Goal: Task Accomplishment & Management: Manage account settings

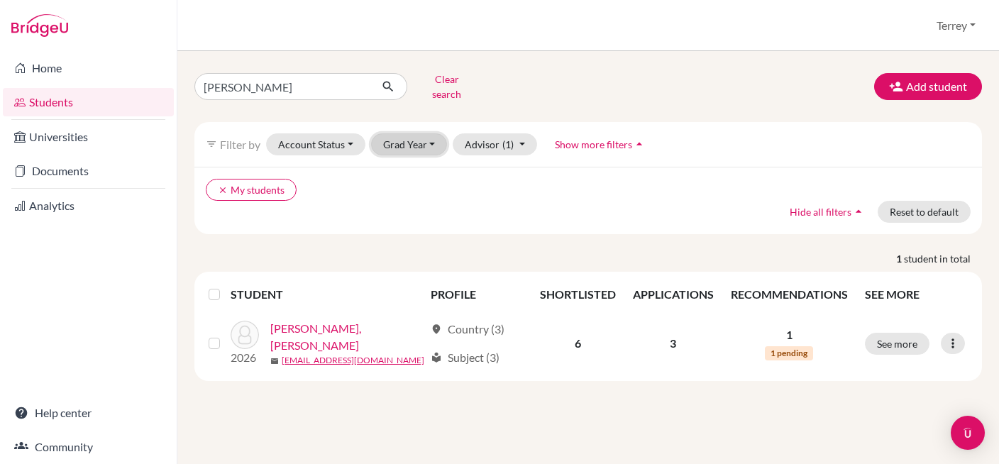
click at [411, 133] on button "Grad Year" at bounding box center [409, 144] width 77 height 22
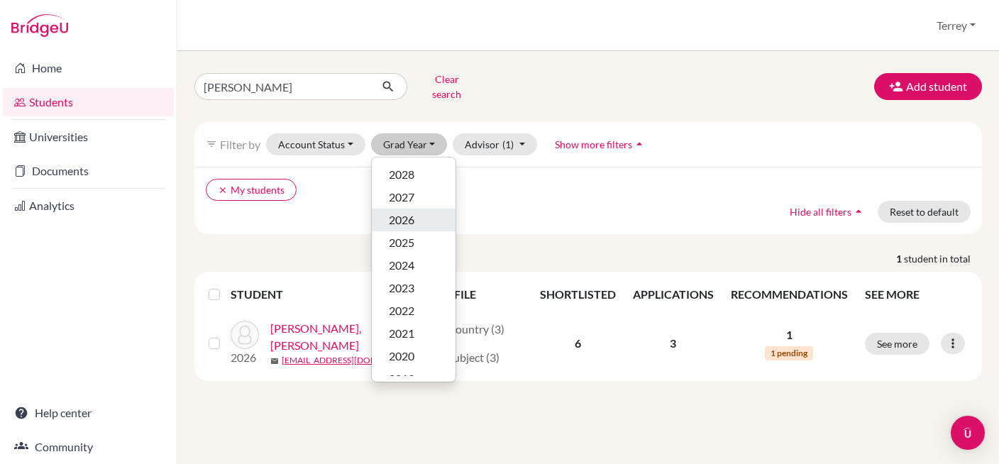
click at [411, 209] on button "2026" at bounding box center [414, 220] width 84 height 23
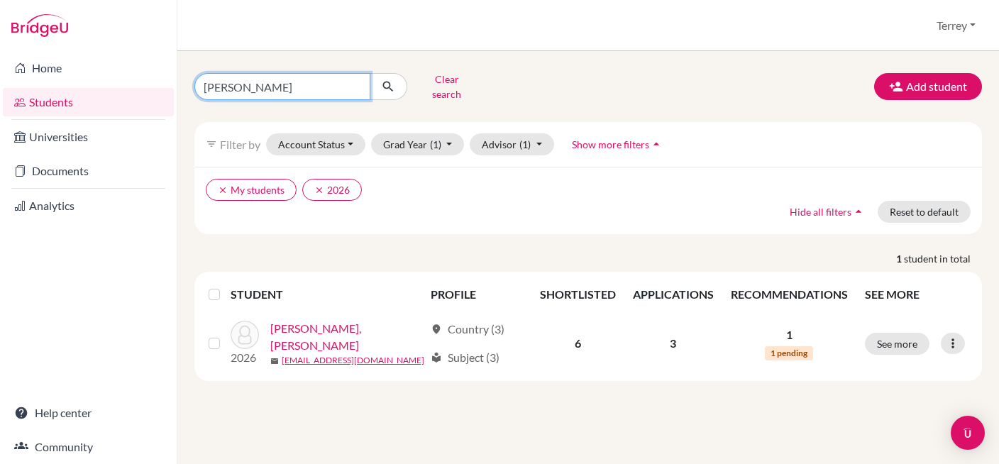
click at [331, 91] on input "natalie" at bounding box center [282, 86] width 176 height 27
type input "Ruben"
click button "submit" at bounding box center [389, 86] width 38 height 27
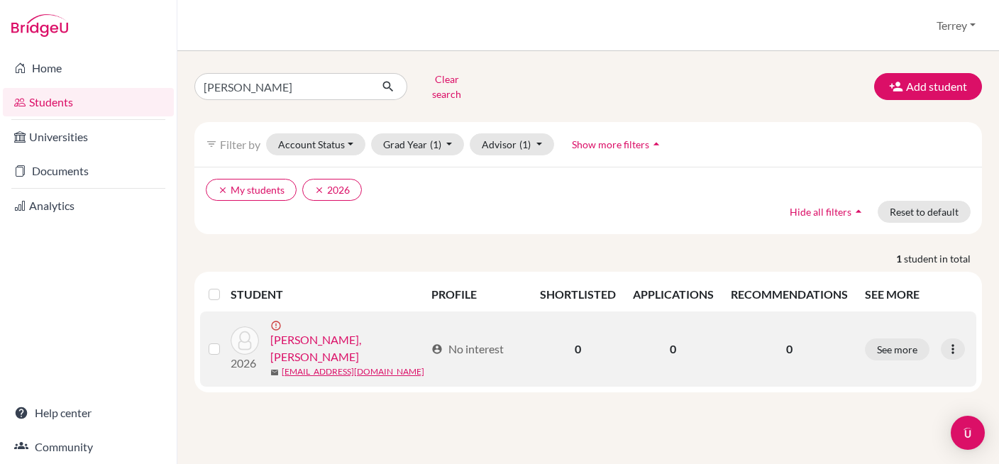
click at [348, 331] on link "Gener JR, Ruben" at bounding box center [347, 348] width 155 height 34
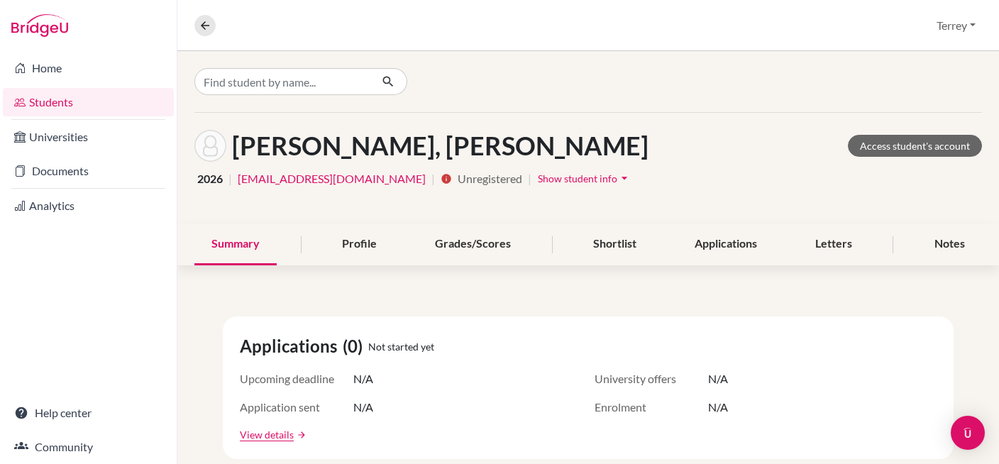
click at [542, 177] on span "Show student info" at bounding box center [577, 178] width 79 height 12
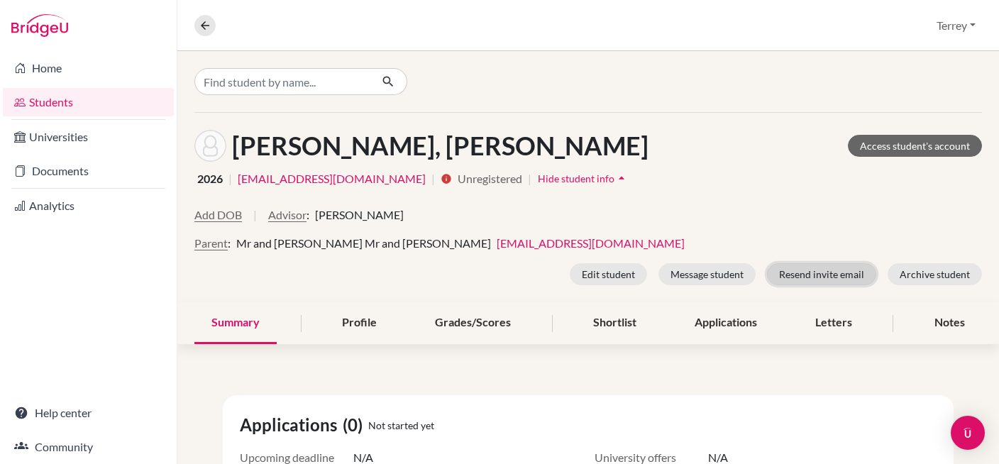
click at [796, 275] on button "Resend invite email" at bounding box center [821, 274] width 109 height 22
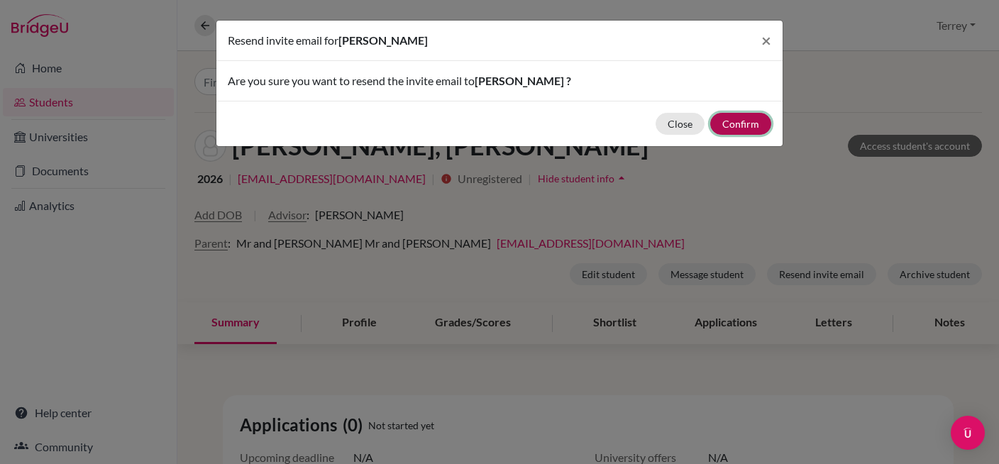
click at [753, 121] on button "Confirm" at bounding box center [741, 124] width 61 height 22
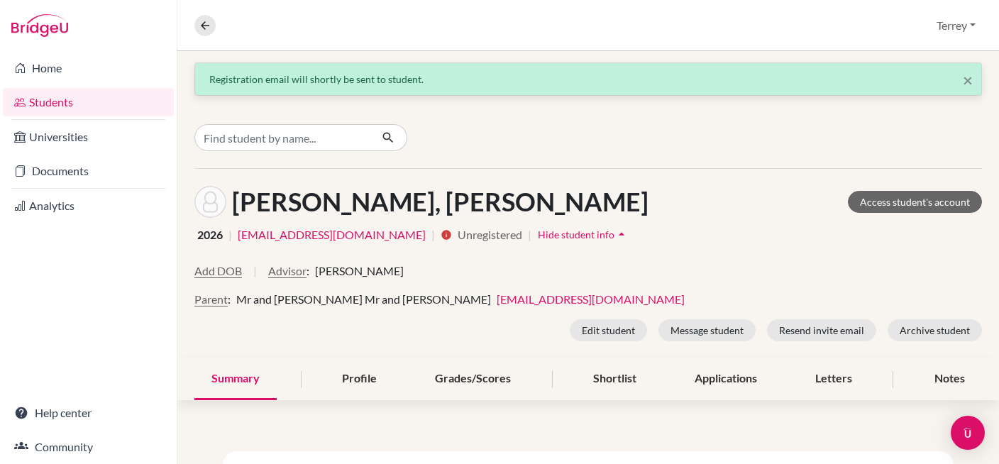
click at [576, 140] on div at bounding box center [588, 137] width 822 height 61
click at [967, 77] on span "×" at bounding box center [968, 80] width 10 height 21
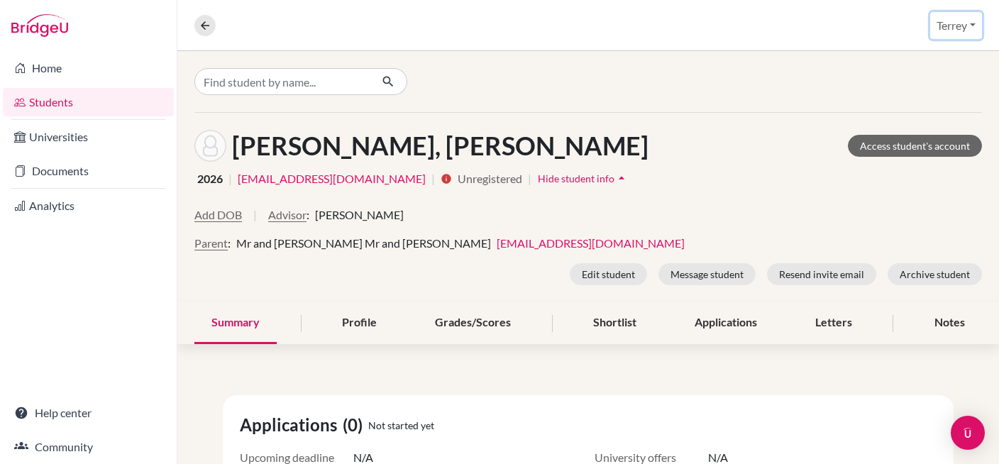
click at [955, 26] on button "Terrey" at bounding box center [957, 25] width 52 height 27
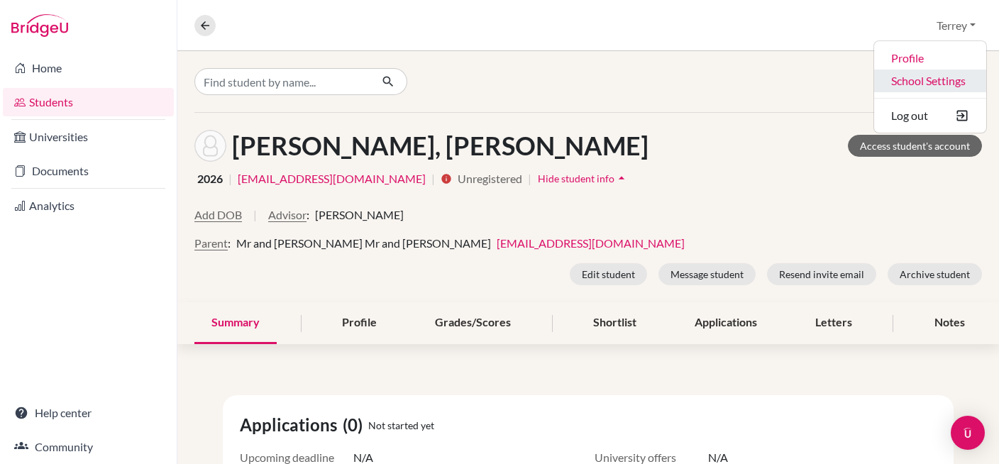
click at [904, 79] on link "School Settings" at bounding box center [930, 81] width 112 height 23
